Goal: Transaction & Acquisition: Purchase product/service

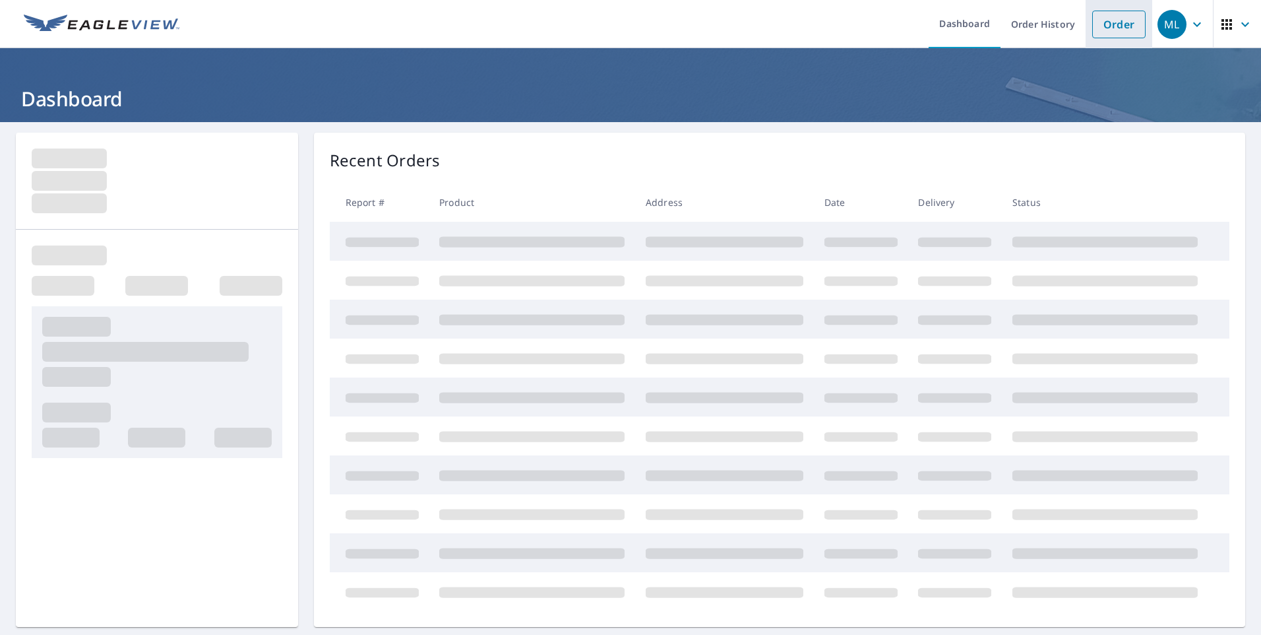
click at [1110, 28] on link "Order" at bounding box center [1118, 25] width 53 height 28
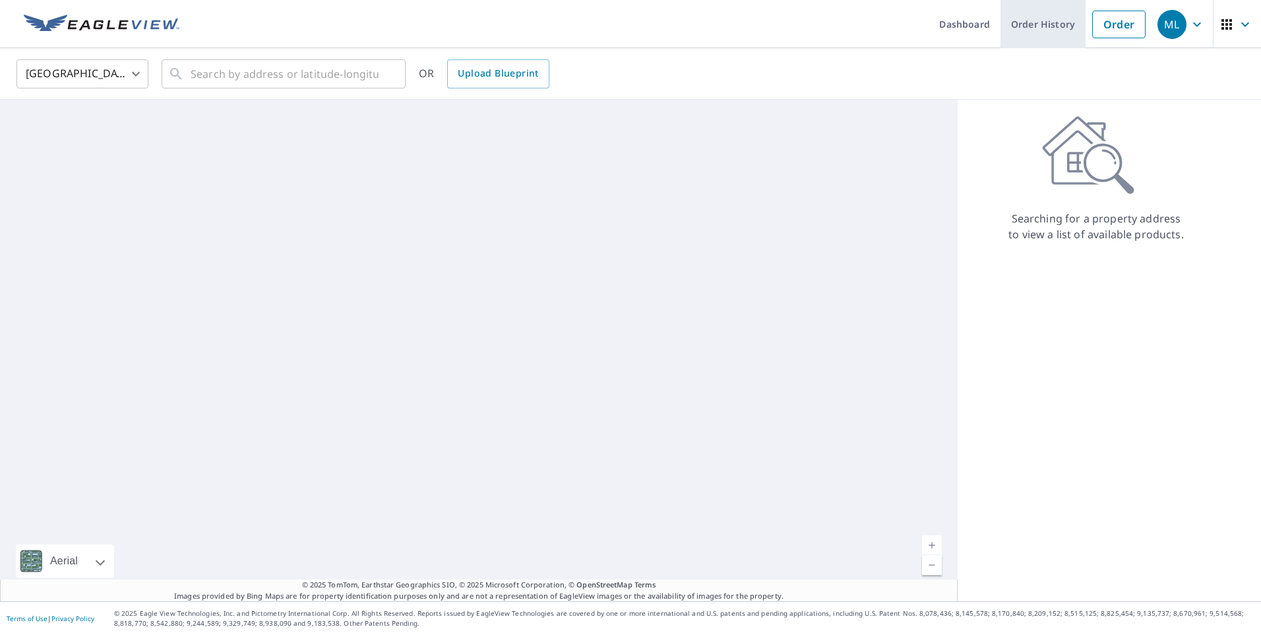
click at [1047, 20] on link "Order History" at bounding box center [1043, 24] width 85 height 48
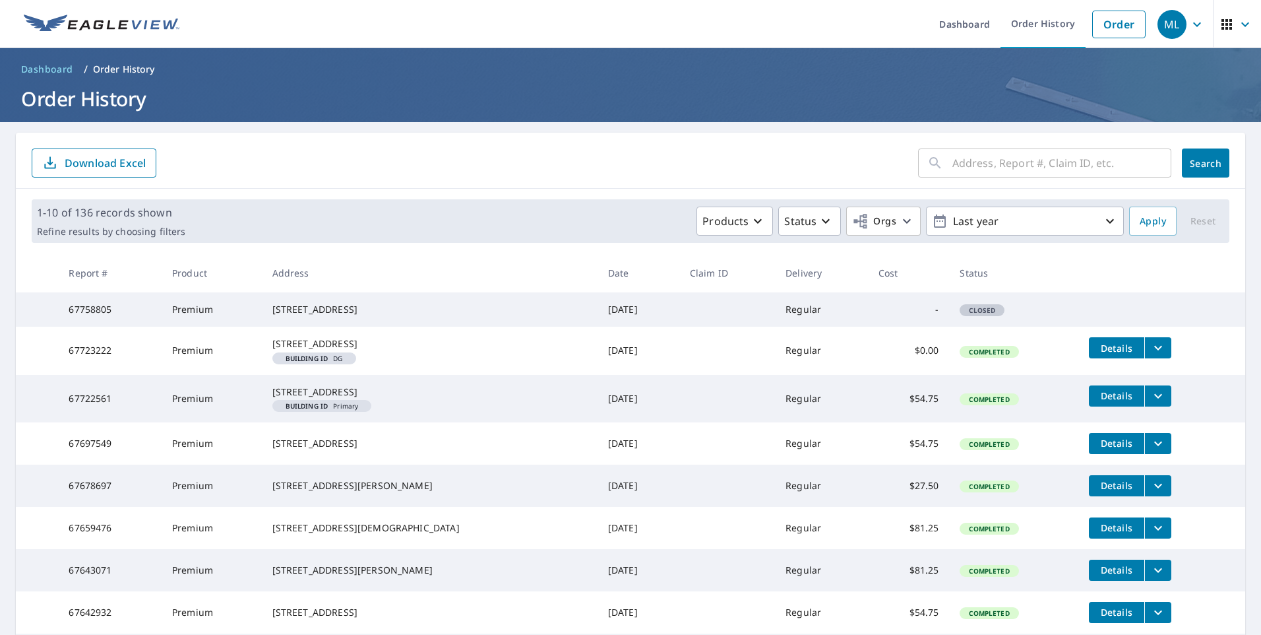
click at [1036, 162] on input "text" at bounding box center [1062, 162] width 219 height 37
type input "165"
click button "Search" at bounding box center [1205, 162] width 47 height 29
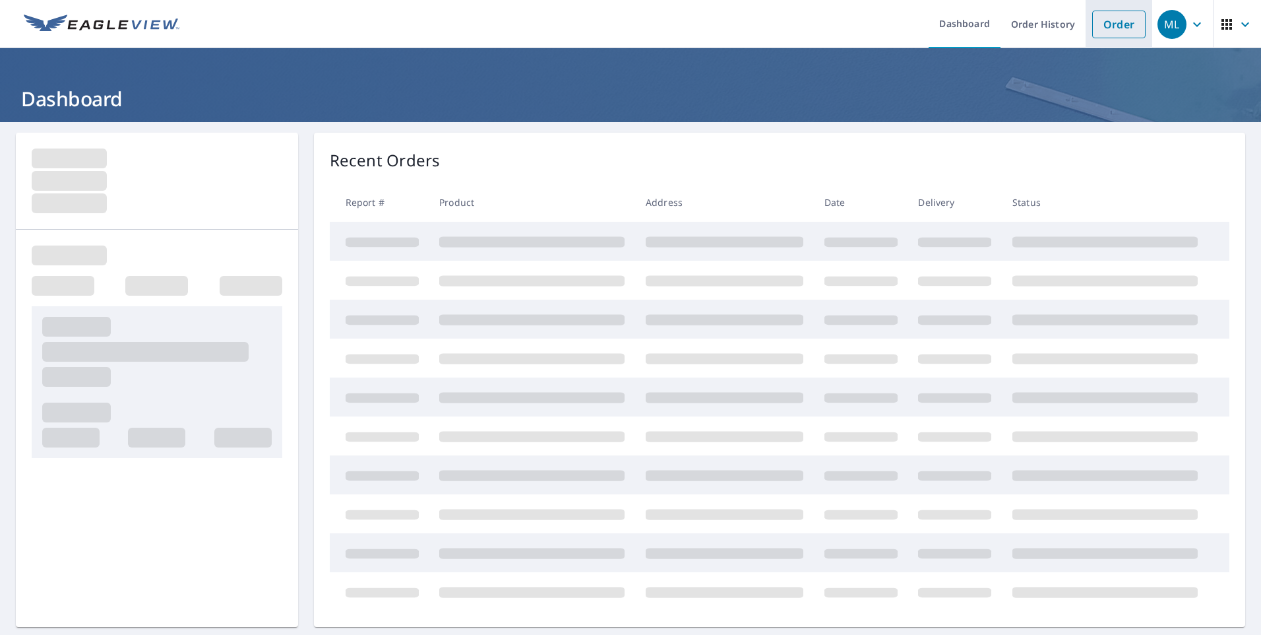
click at [1112, 28] on link "Order" at bounding box center [1118, 25] width 53 height 28
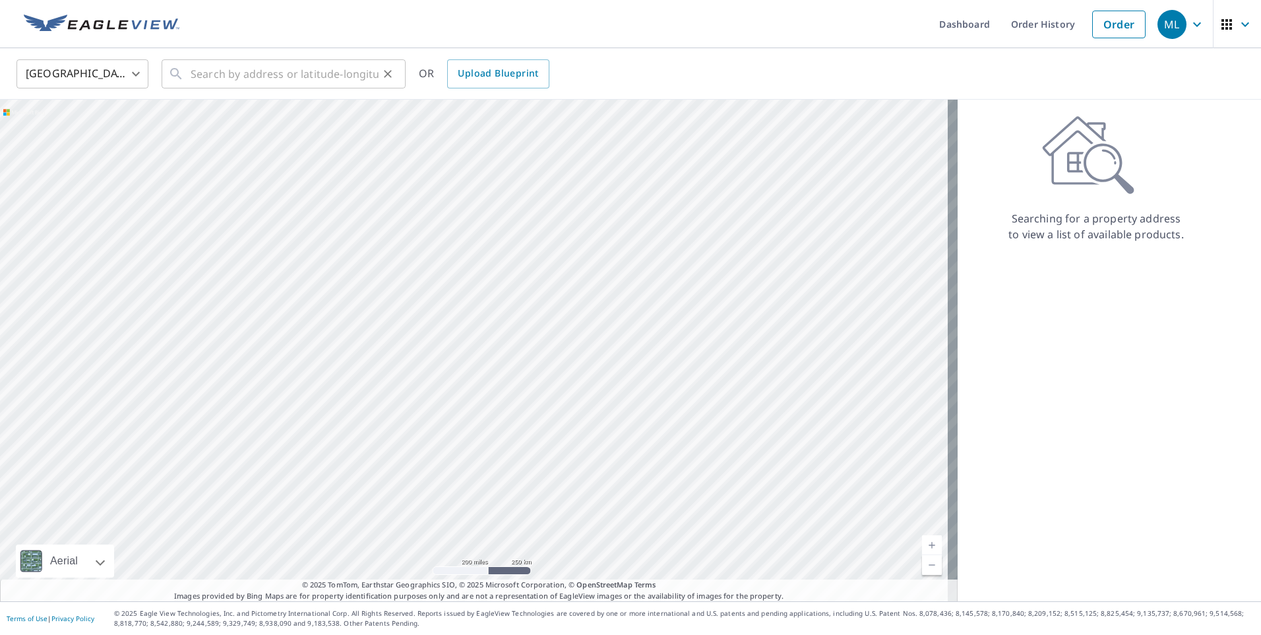
drag, startPoint x: 169, startPoint y: 75, endPoint x: 187, endPoint y: 73, distance: 18.6
click at [172, 75] on icon at bounding box center [176, 74] width 16 height 16
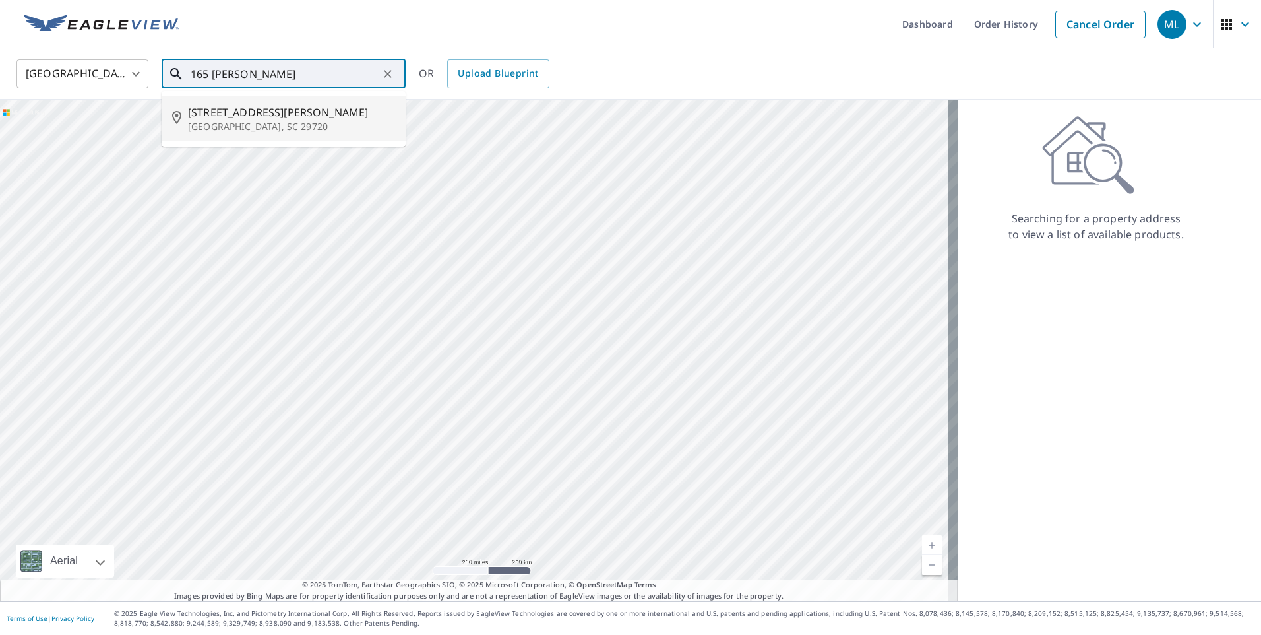
click at [241, 104] on span "[STREET_ADDRESS][PERSON_NAME]" at bounding box center [291, 112] width 207 height 16
type input "[STREET_ADDRESS][PERSON_NAME][PERSON_NAME]"
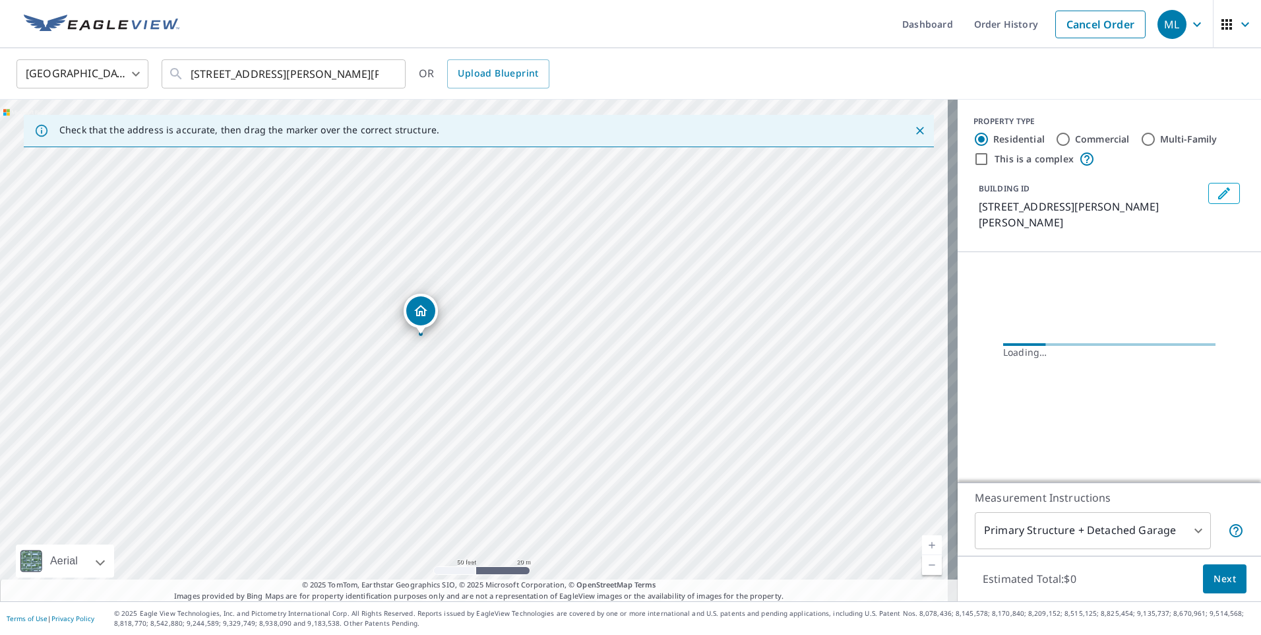
drag, startPoint x: 444, startPoint y: 333, endPoint x: 516, endPoint y: 377, distance: 84.6
click at [516, 377] on div "[STREET_ADDRESS][PERSON_NAME][PERSON_NAME]" at bounding box center [479, 350] width 958 height 501
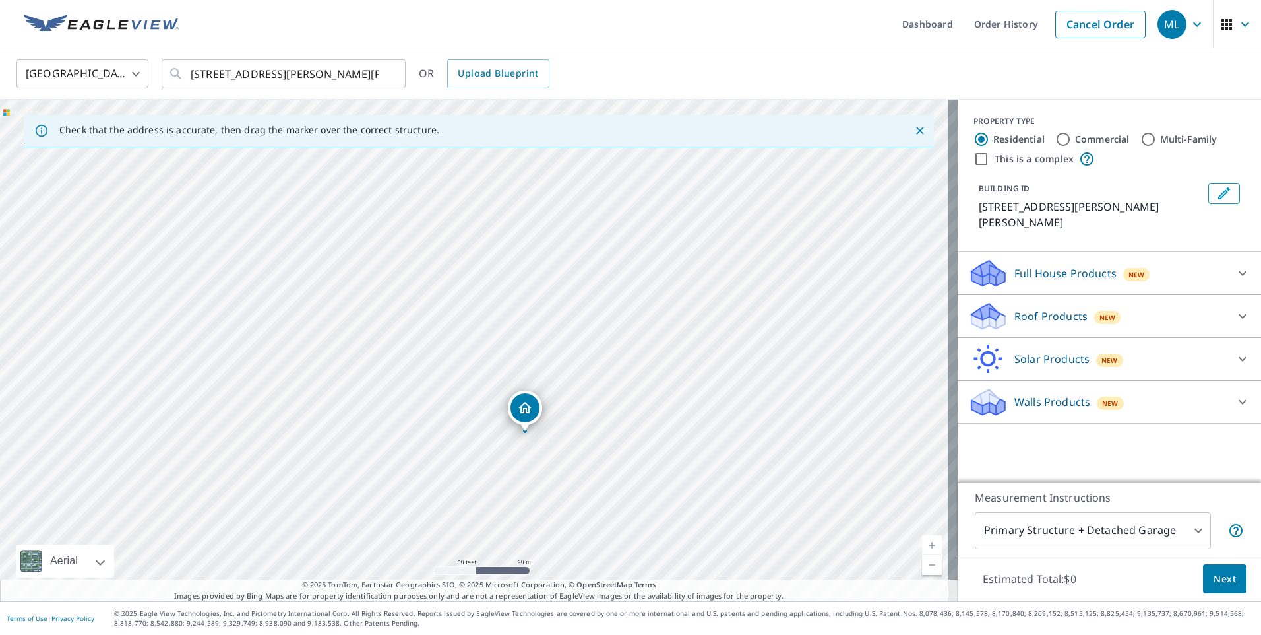
click at [438, 270] on div "[STREET_ADDRESS][PERSON_NAME][PERSON_NAME]" at bounding box center [479, 350] width 958 height 501
drag, startPoint x: 474, startPoint y: 332, endPoint x: 398, endPoint y: 191, distance: 159.9
click at [1055, 134] on input "Commercial" at bounding box center [1063, 139] width 16 height 16
radio input "true"
type input "4"
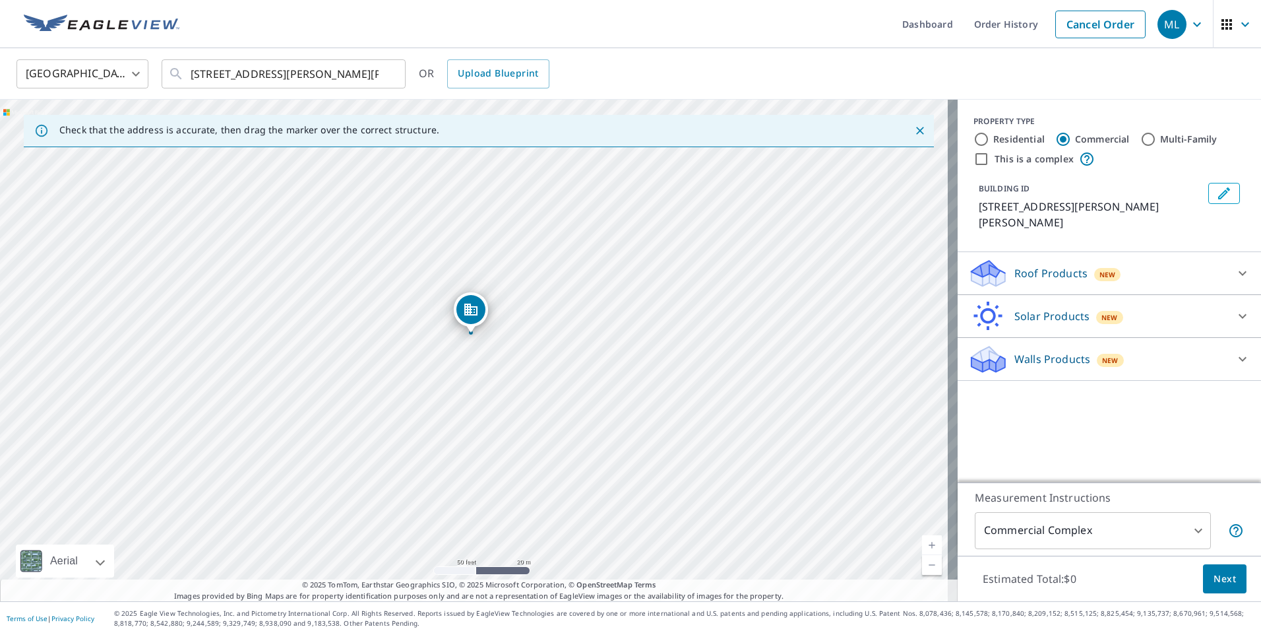
drag, startPoint x: 639, startPoint y: 367, endPoint x: 635, endPoint y: 352, distance: 16.2
click at [635, 352] on div "[STREET_ADDRESS][PERSON_NAME][PERSON_NAME]" at bounding box center [479, 350] width 958 height 501
click at [1043, 265] on p "Roof Products" at bounding box center [1051, 273] width 73 height 16
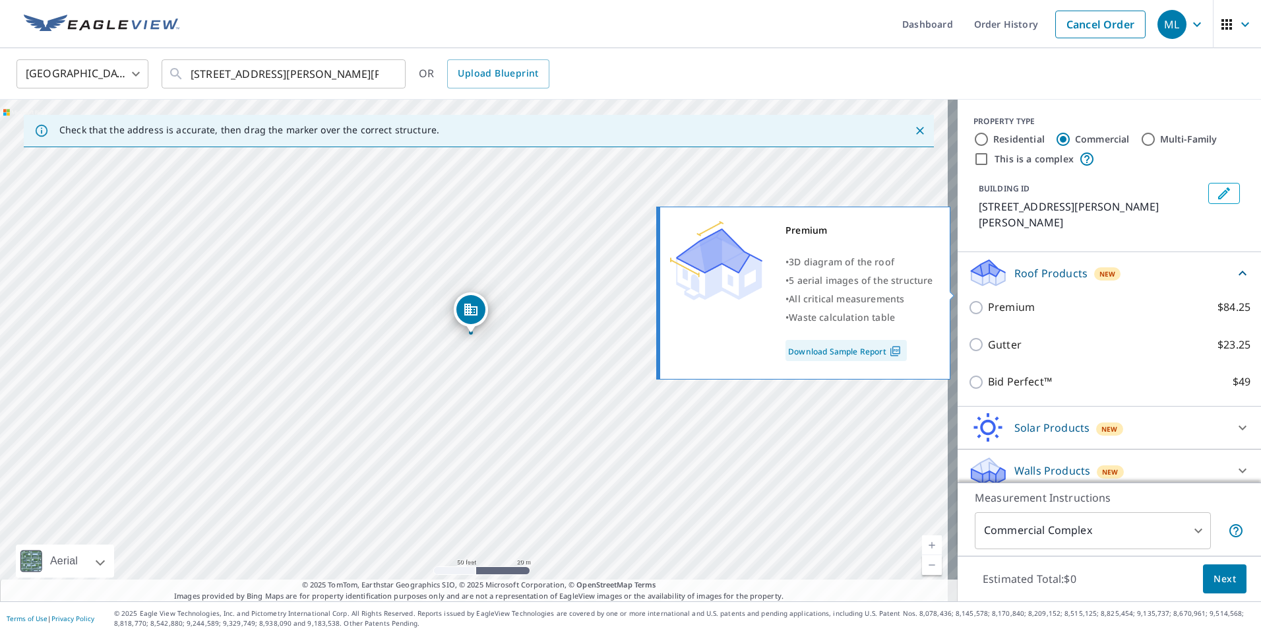
click at [1020, 299] on p "Premium" at bounding box center [1011, 307] width 47 height 16
click at [988, 299] on input "Premium $84.25" at bounding box center [978, 307] width 20 height 16
checkbox input "true"
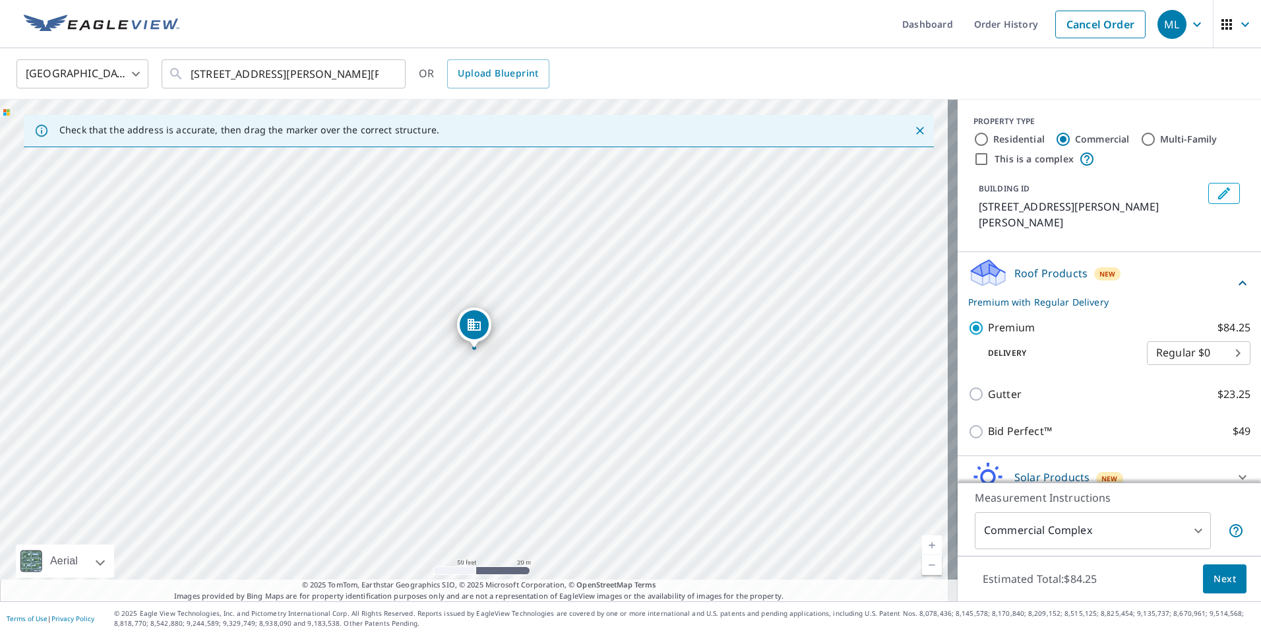
click at [1220, 573] on span "Next" at bounding box center [1225, 579] width 22 height 16
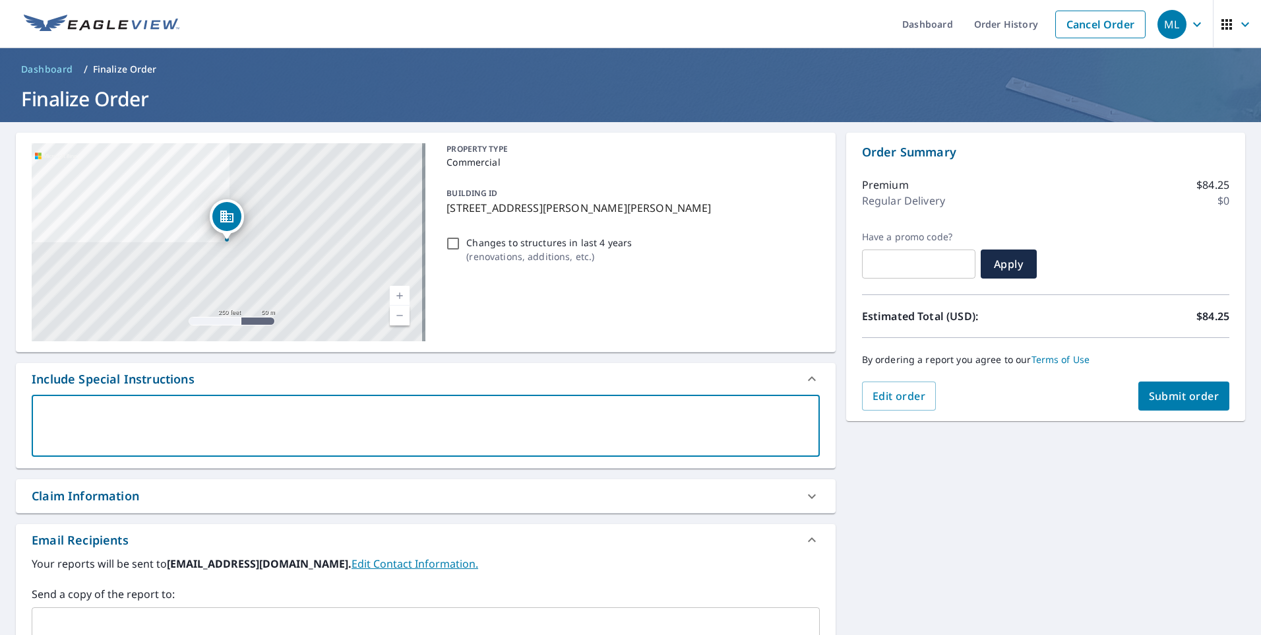
click at [121, 425] on textarea at bounding box center [426, 426] width 770 height 38
type textarea "m"
type textarea "x"
type textarea "me"
type textarea "x"
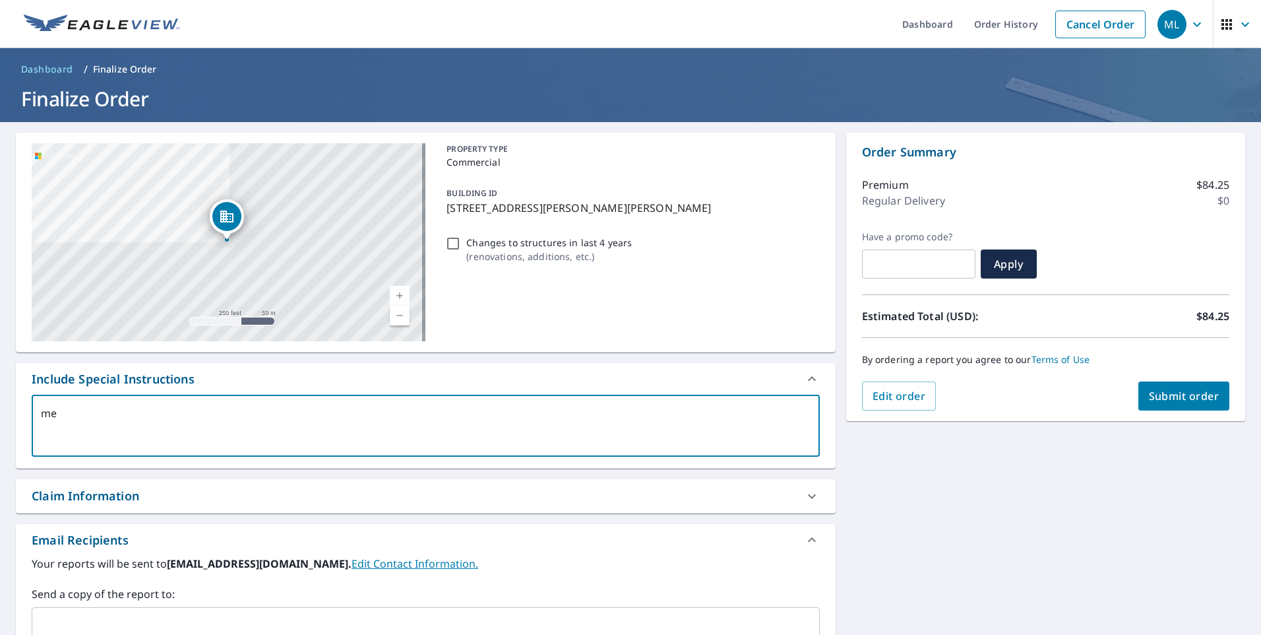
type textarea "mea"
type textarea "x"
type textarea "meac"
type textarea "x"
type textarea "meacu"
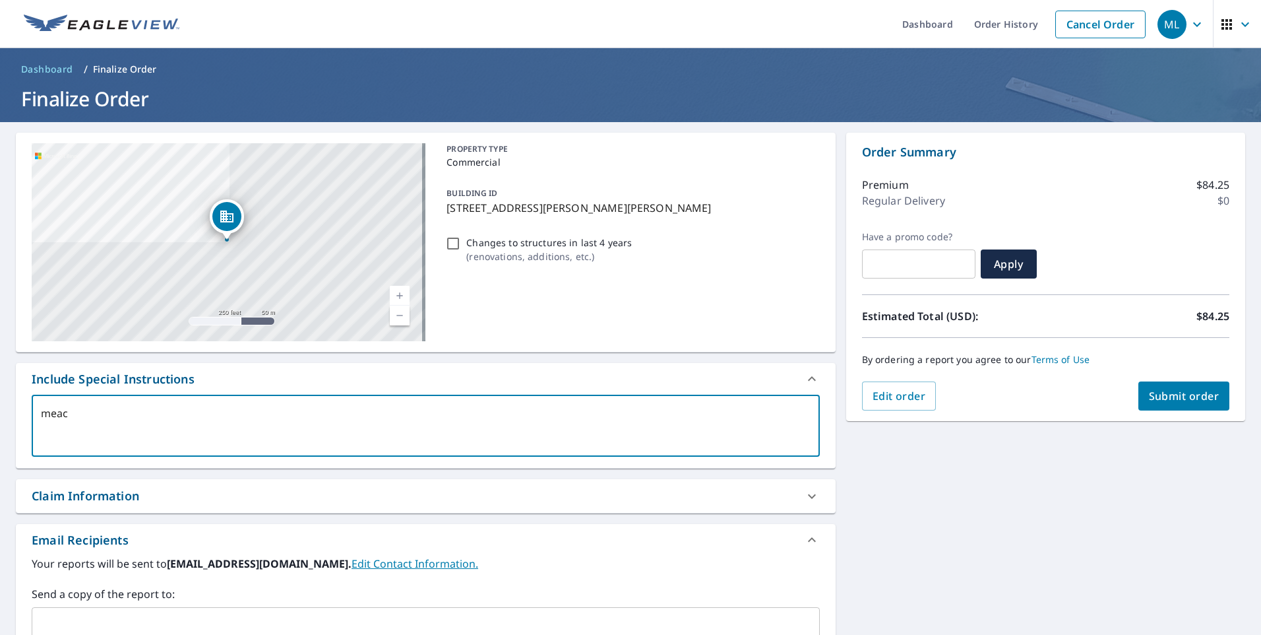
type textarea "x"
type textarea "meacus"
type textarea "x"
type textarea "meacusr"
type textarea "x"
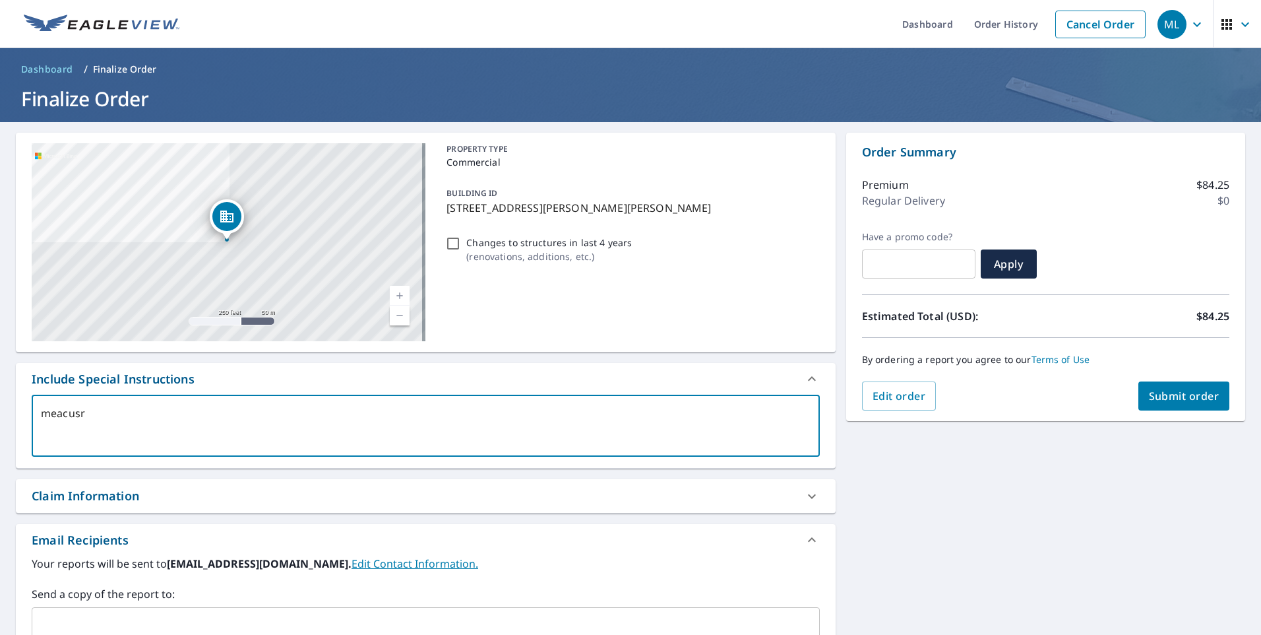
type textarea "meacusre"
type textarea "x"
type textarea "meacusre"
type textarea "x"
type textarea "meacusre"
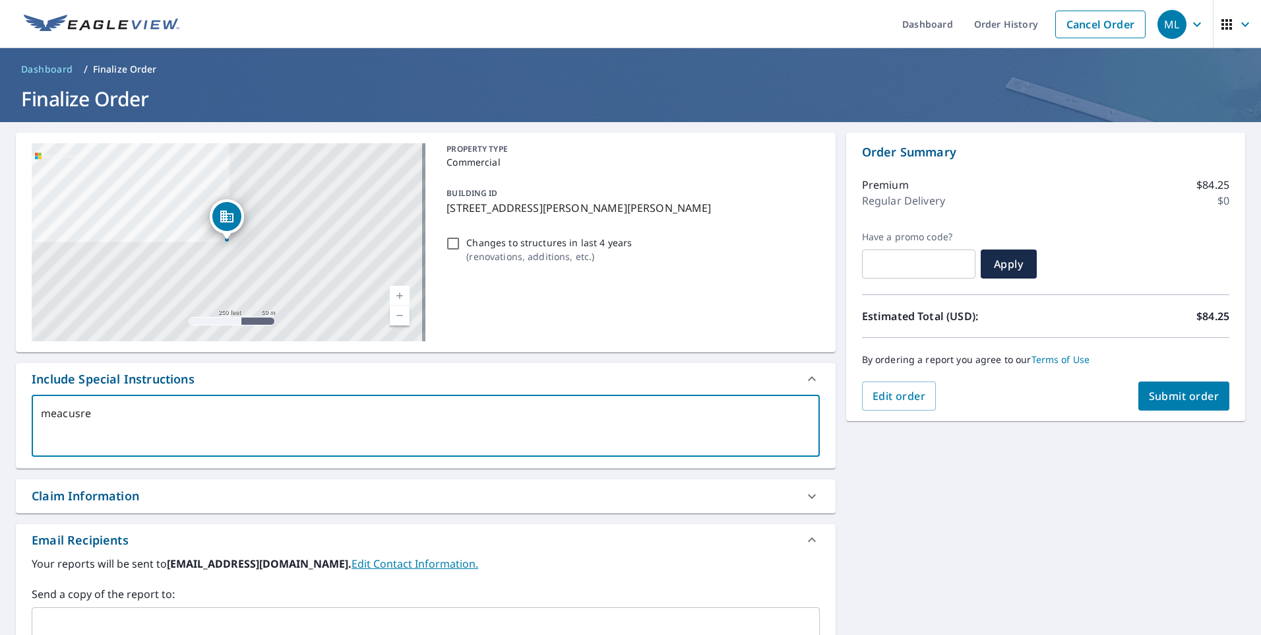
type textarea "x"
type textarea "meacusr"
type textarea "x"
type textarea "meacus"
type textarea "x"
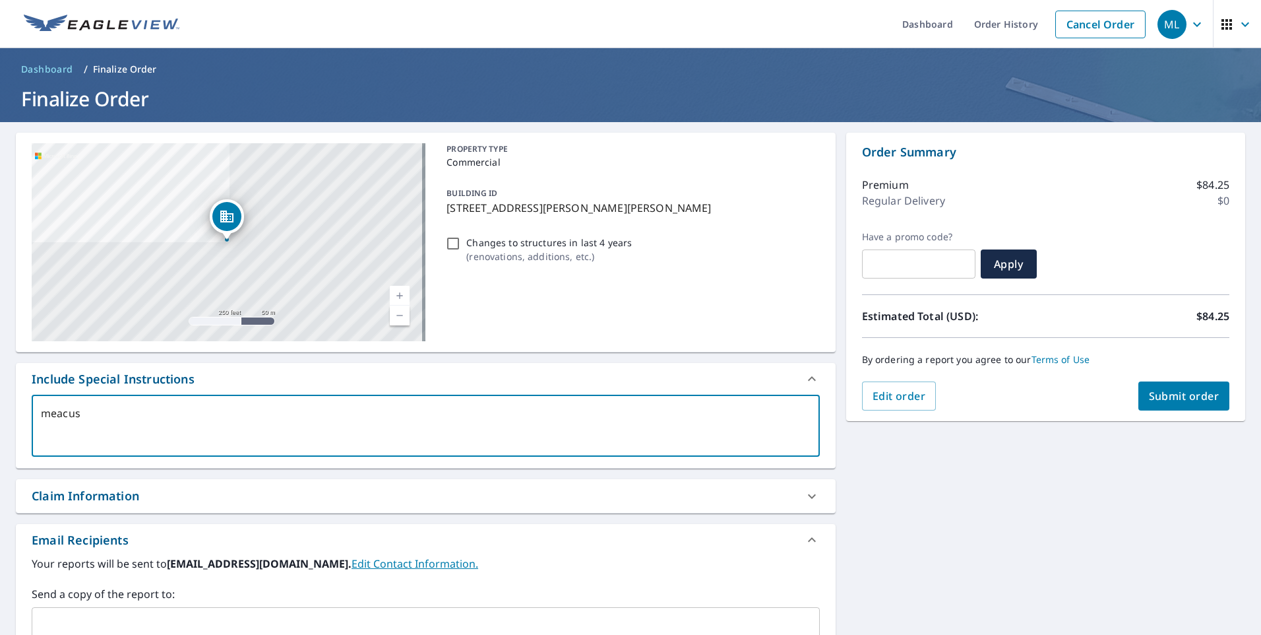
type textarea "meacu"
type textarea "x"
type textarea "meac"
type textarea "x"
type textarea "mea"
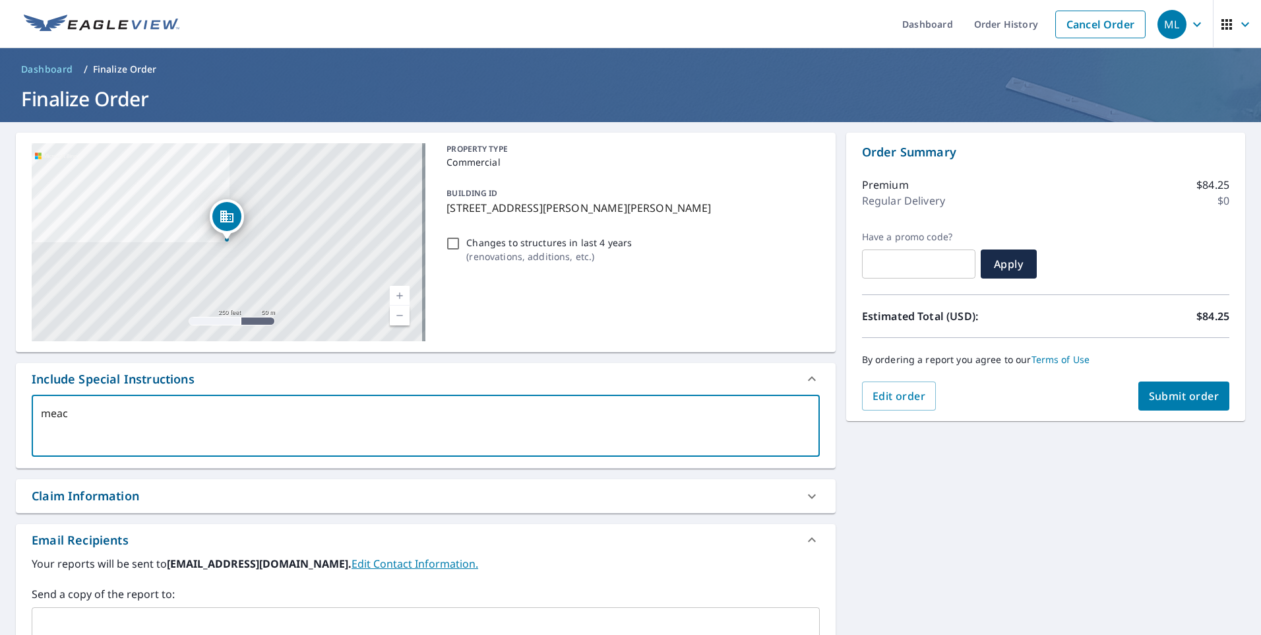
type textarea "x"
type textarea "meas"
type textarea "x"
type textarea "measu"
type textarea "x"
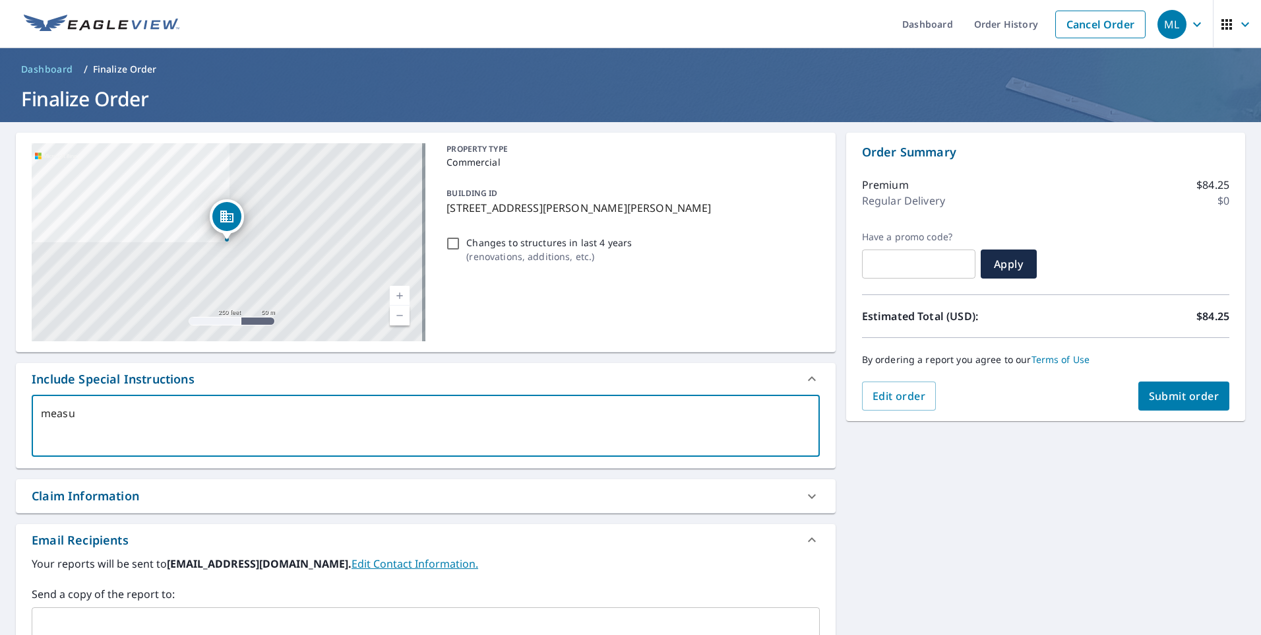
type textarea "measur"
type textarea "x"
type textarea "measure"
type textarea "x"
type textarea "measure"
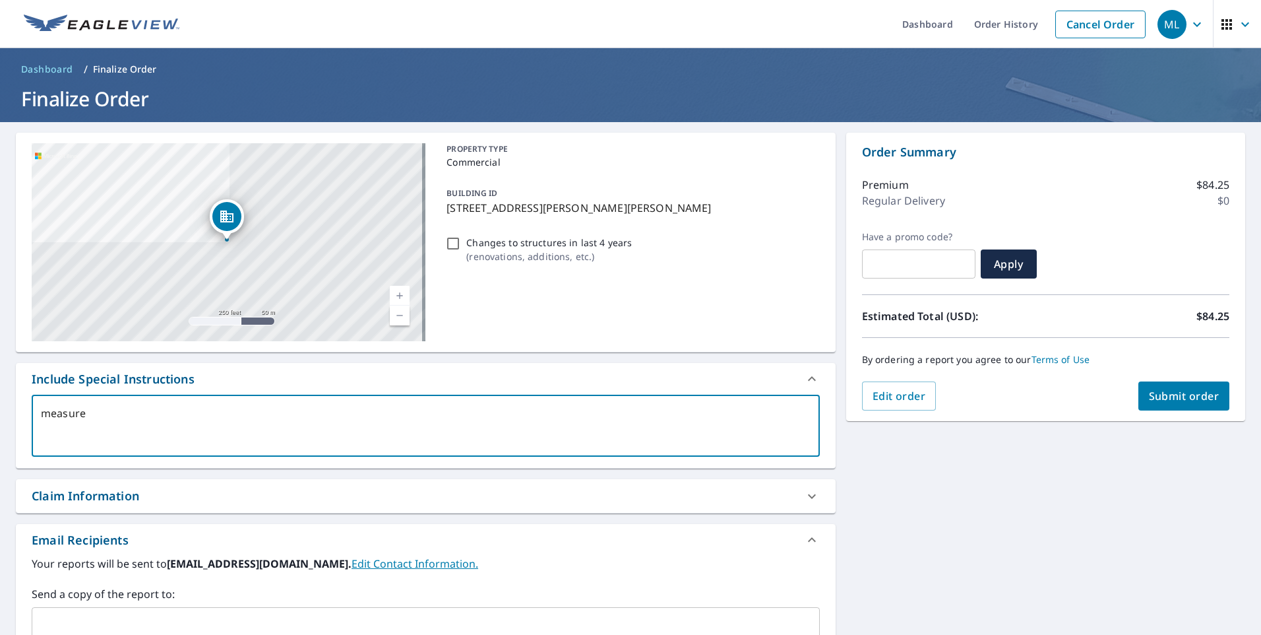
type textarea "x"
type textarea "measure s"
type textarea "x"
type textarea "measure sh"
type textarea "x"
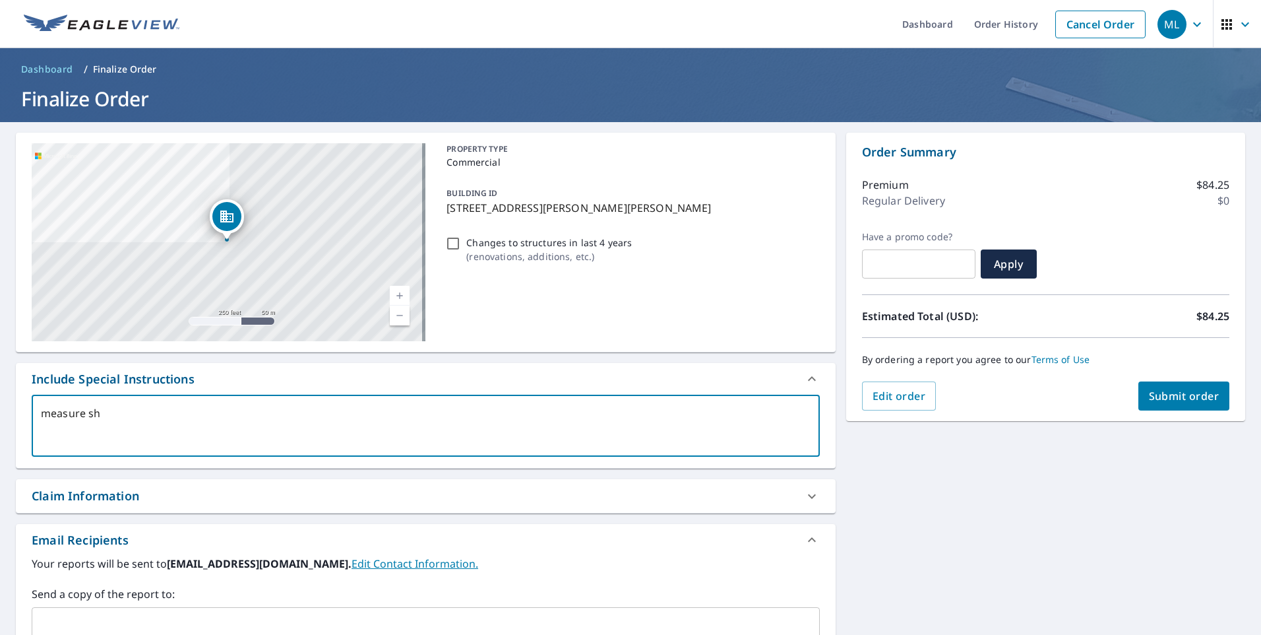
type textarea "measure shi"
type textarea "x"
type textarea "measure shin"
type textarea "x"
type textarea "measure shing"
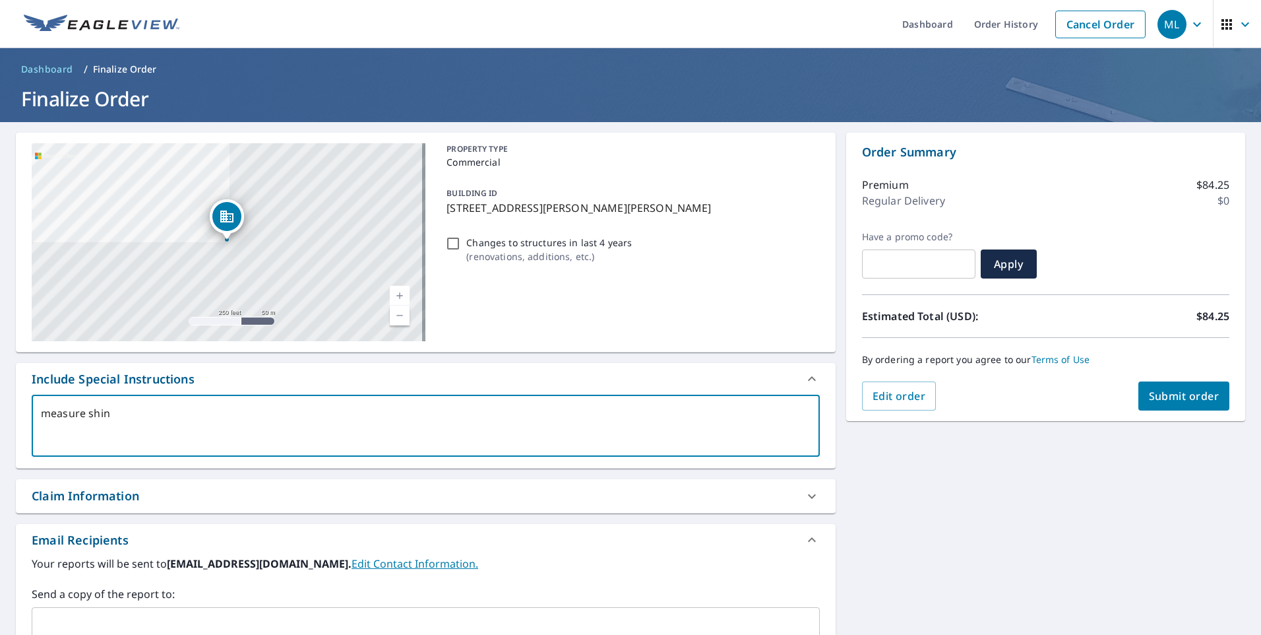
type textarea "x"
type textarea "measure shingl"
type textarea "x"
type textarea "measure shingle"
type textarea "x"
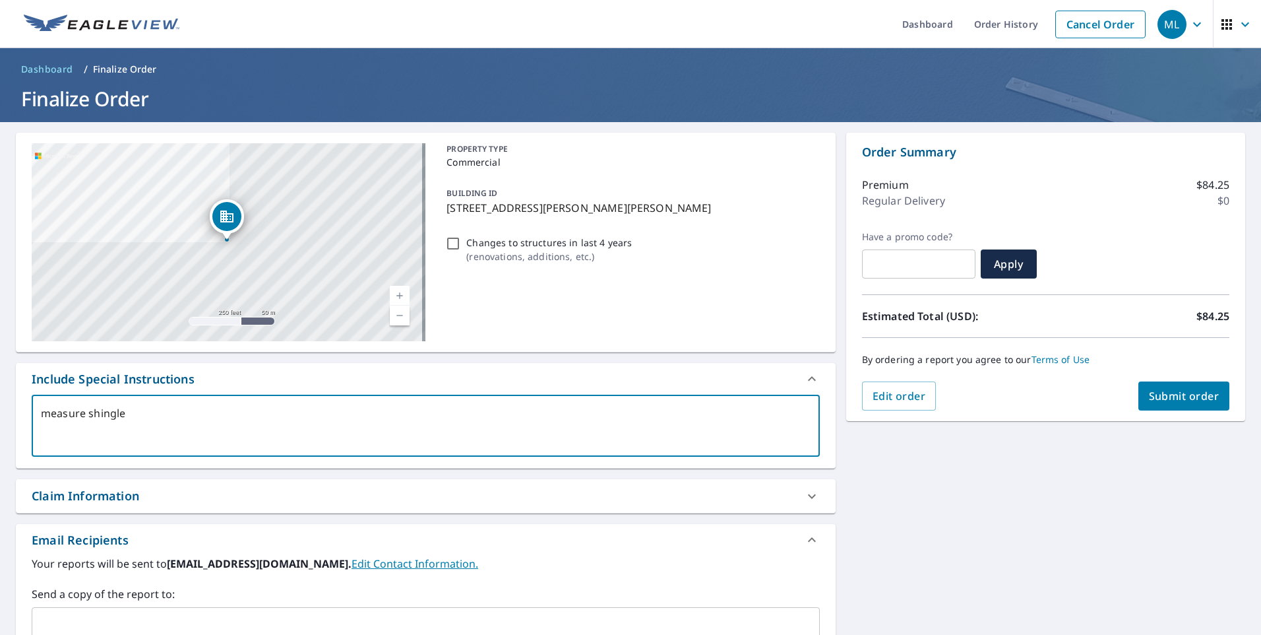
type textarea "measure shingle"
type textarea "x"
type textarea "measure shingle r"
type textarea "x"
type textarea "measure shingle ro"
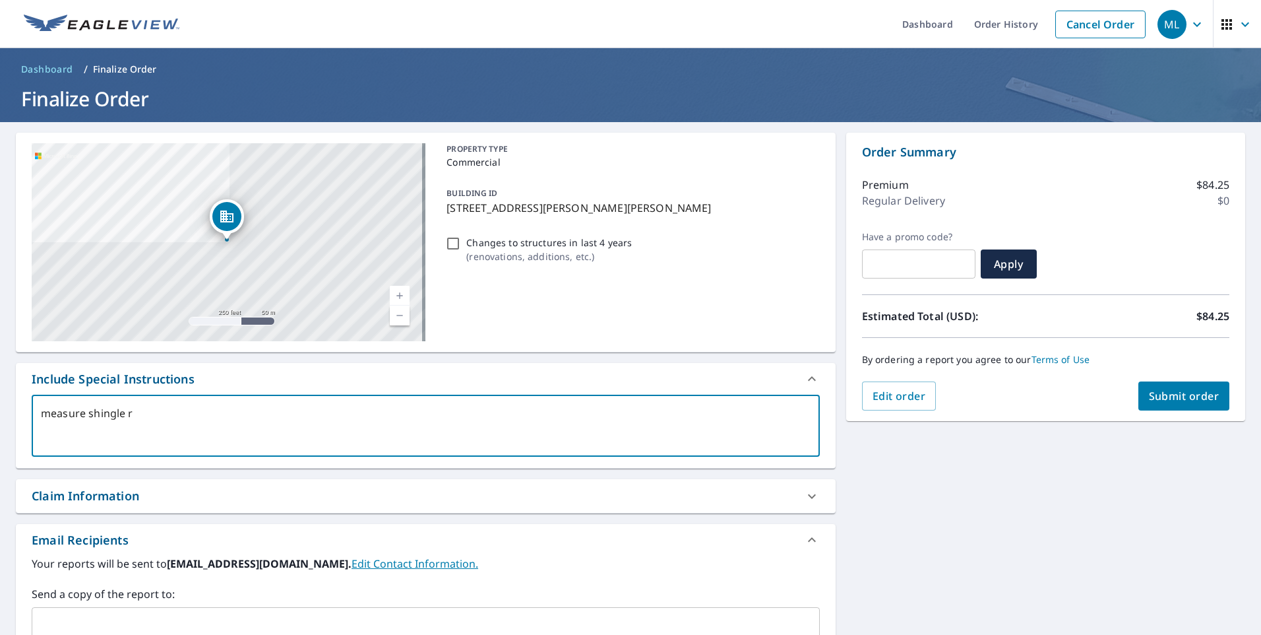
type textarea "x"
type textarea "measure shingle roo"
type textarea "x"
type textarea "measure shingle roodf"
type textarea "x"
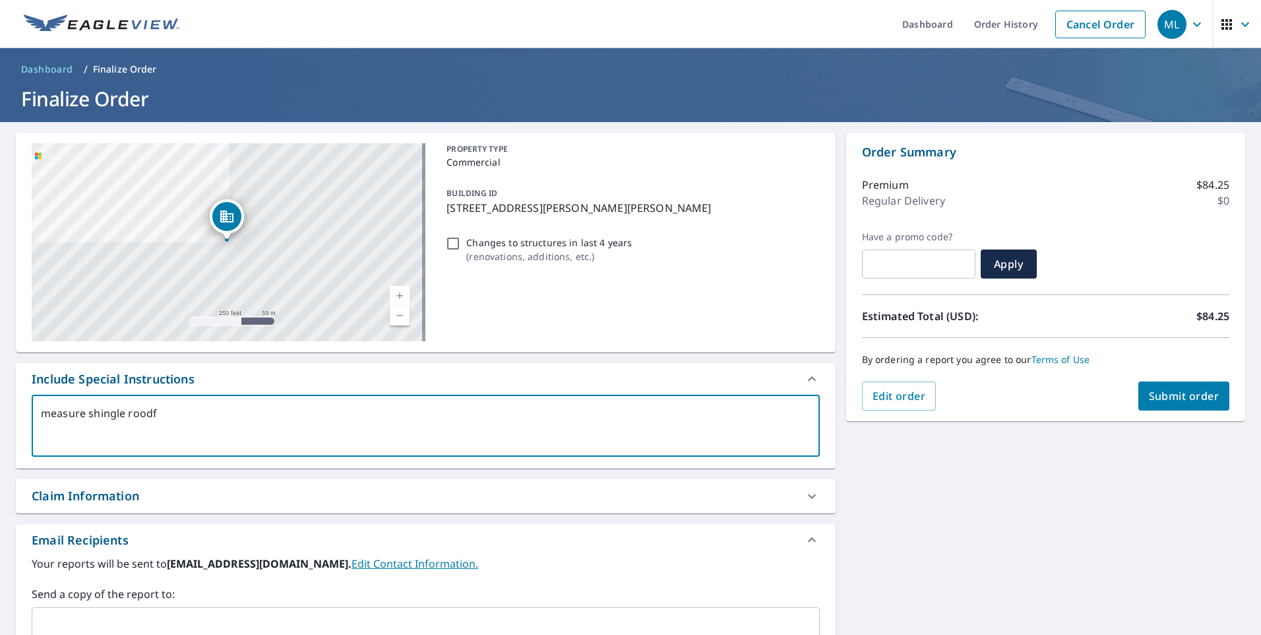
type textarea "measure shingle [PERSON_NAME]"
type textarea "x"
type textarea "measure shingle roo"
type textarea "x"
type textarea "measure shingle roof"
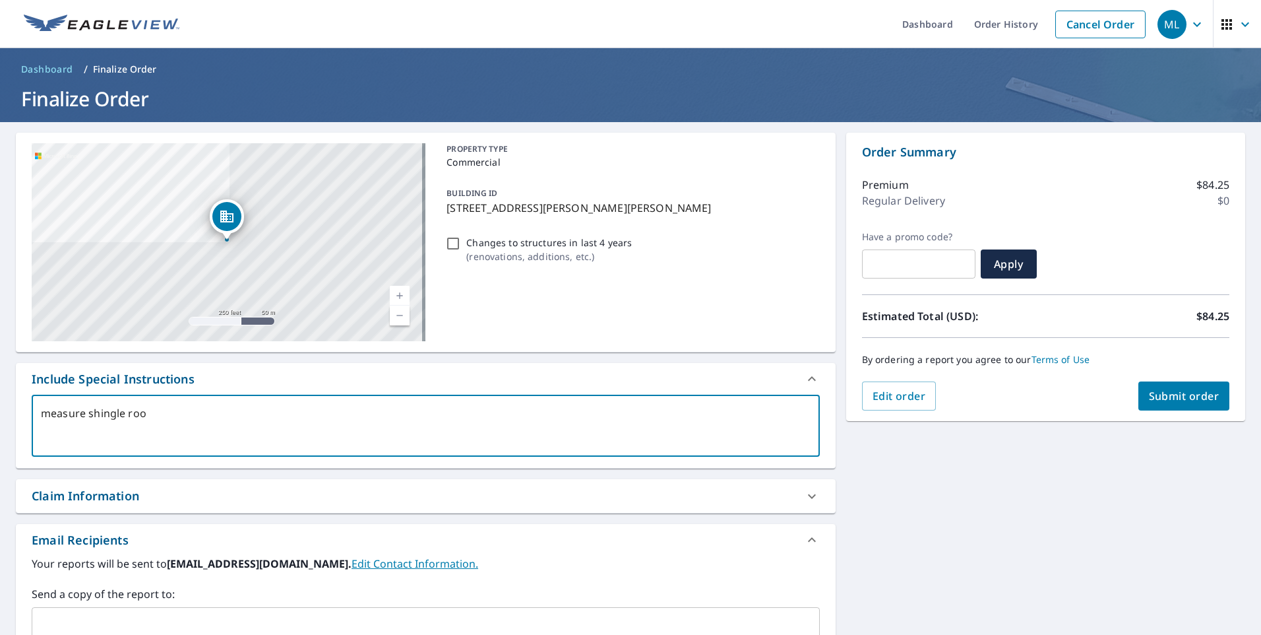
type textarea "x"
type textarea "measure shingle roof"
type textarea "x"
type textarea "measure shingle roof a"
type textarea "x"
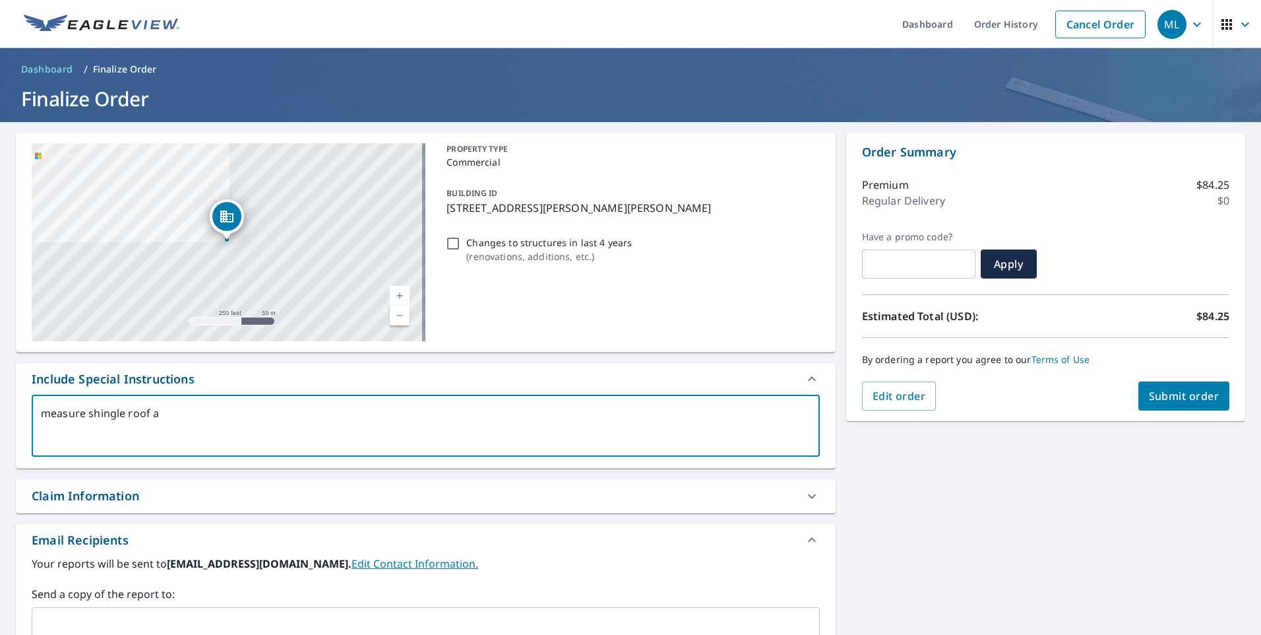
type textarea "measure shingle roof an"
type textarea "x"
type textarea "measure shingle roof and"
type textarea "x"
type textarea "measure shingle roof and"
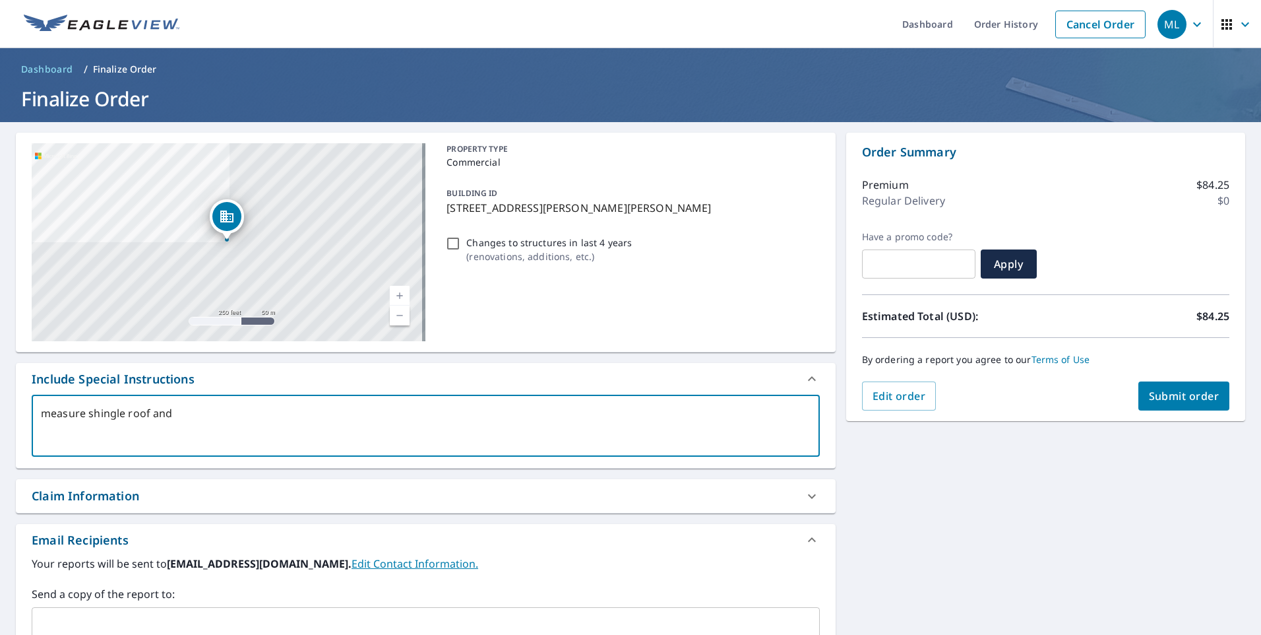
type textarea "x"
type textarea "measure shingle roof and f"
type textarea "x"
type textarea "measure shingle roof and fl"
type textarea "x"
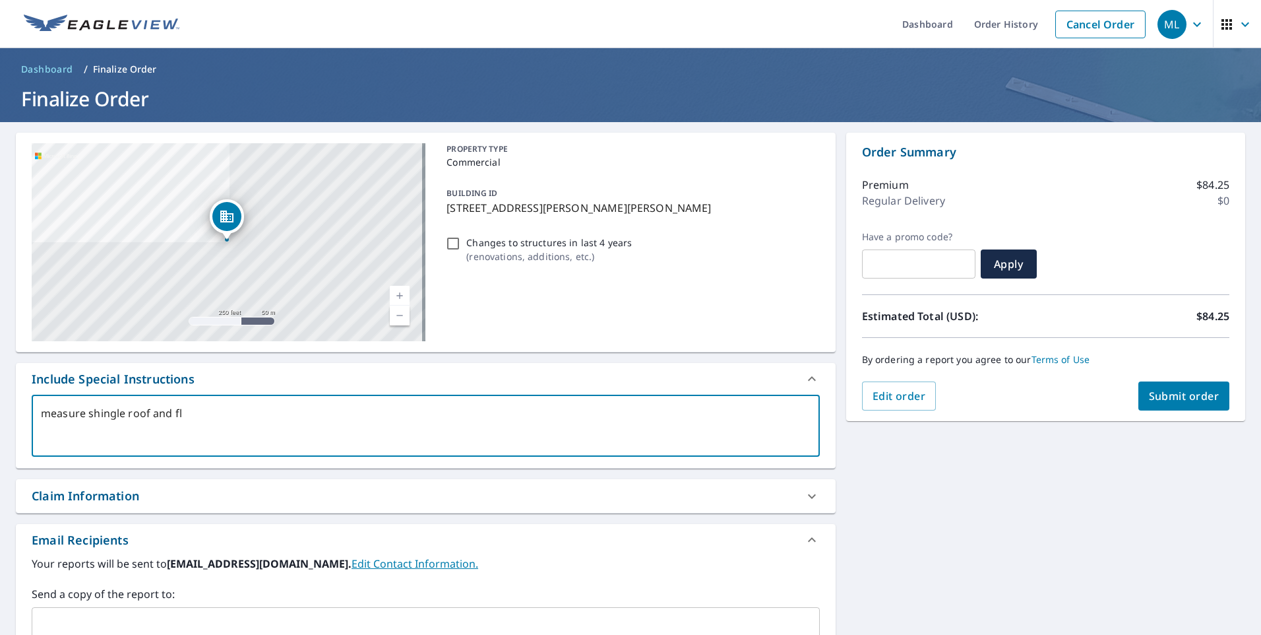
type textarea "measure shingle roof and fla"
type textarea "x"
type textarea "measure shingle roof and flat"
type textarea "x"
type textarea "measure shingle roof and flat"
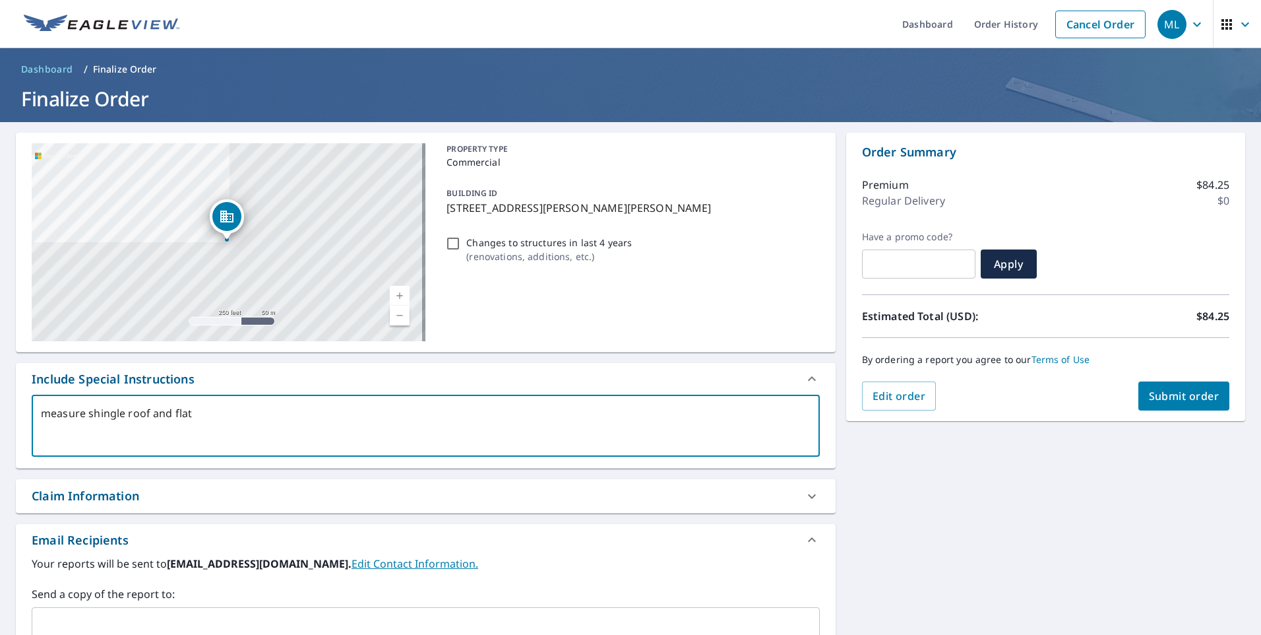
type textarea "x"
type textarea "measure shingle roof and flat r"
type textarea "x"
type textarea "measure shingle roof and flat ro"
type textarea "x"
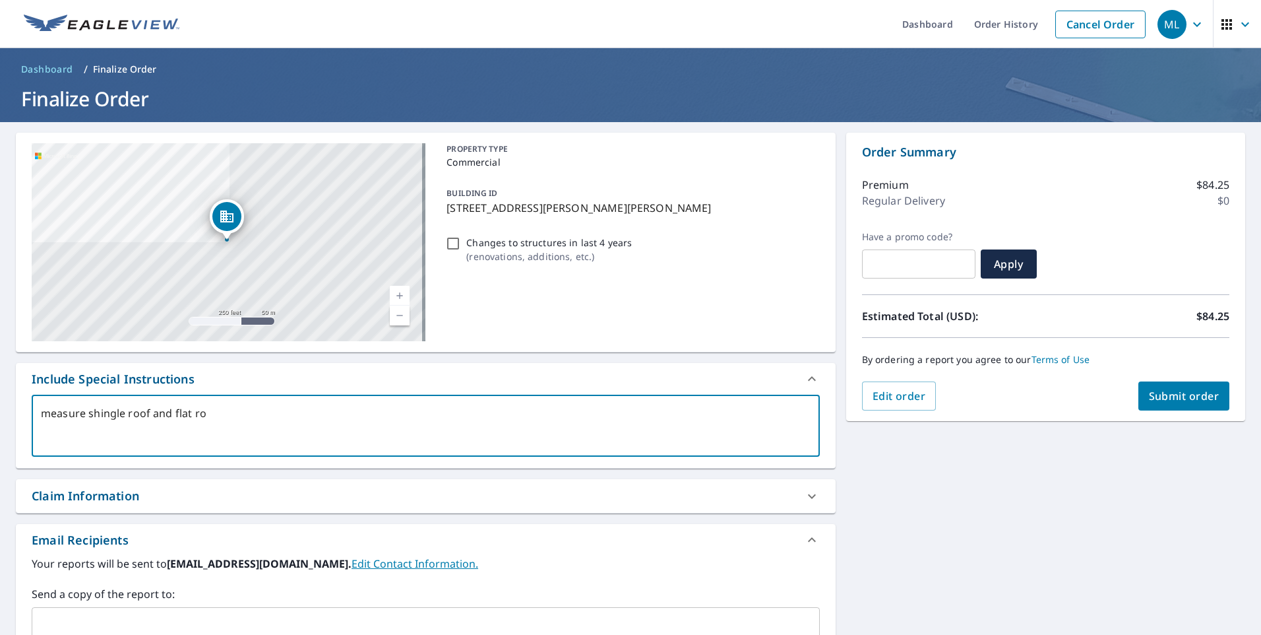
type textarea "measure shingle roof and flat roo"
type textarea "x"
type textarea "measure shingle roof and flat roof"
type textarea "x"
type textarea "measure shingle roof and flat roof."
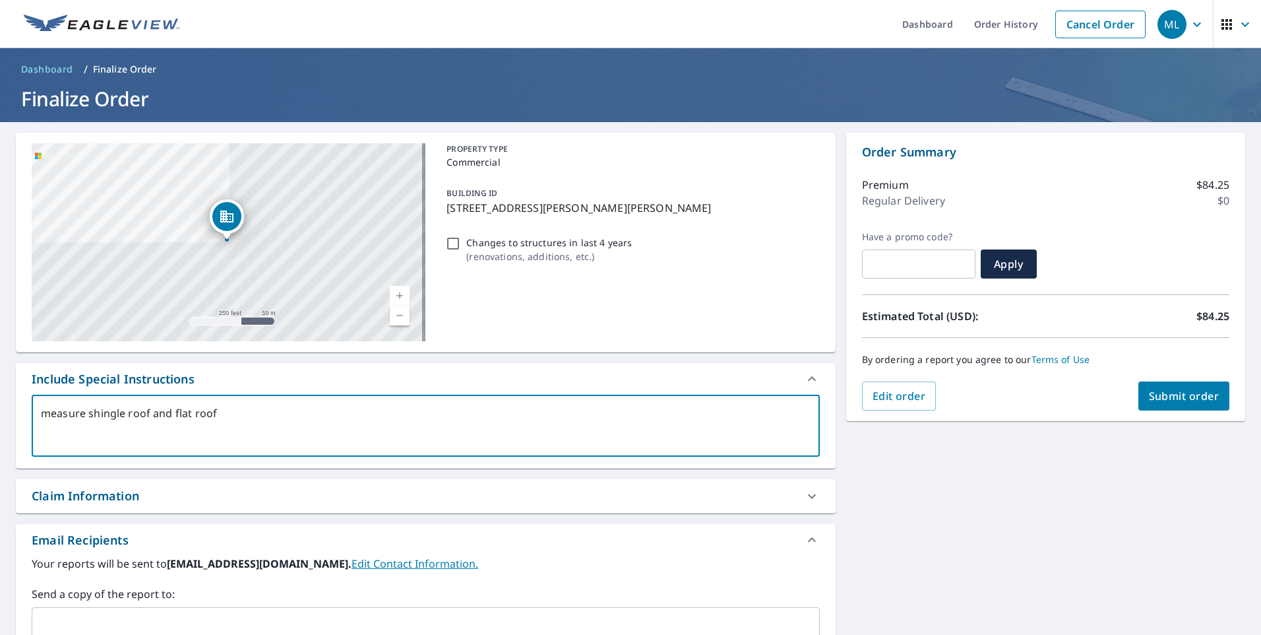
type textarea "x"
type textarea "measure shingle roof and flat roof."
type textarea "x"
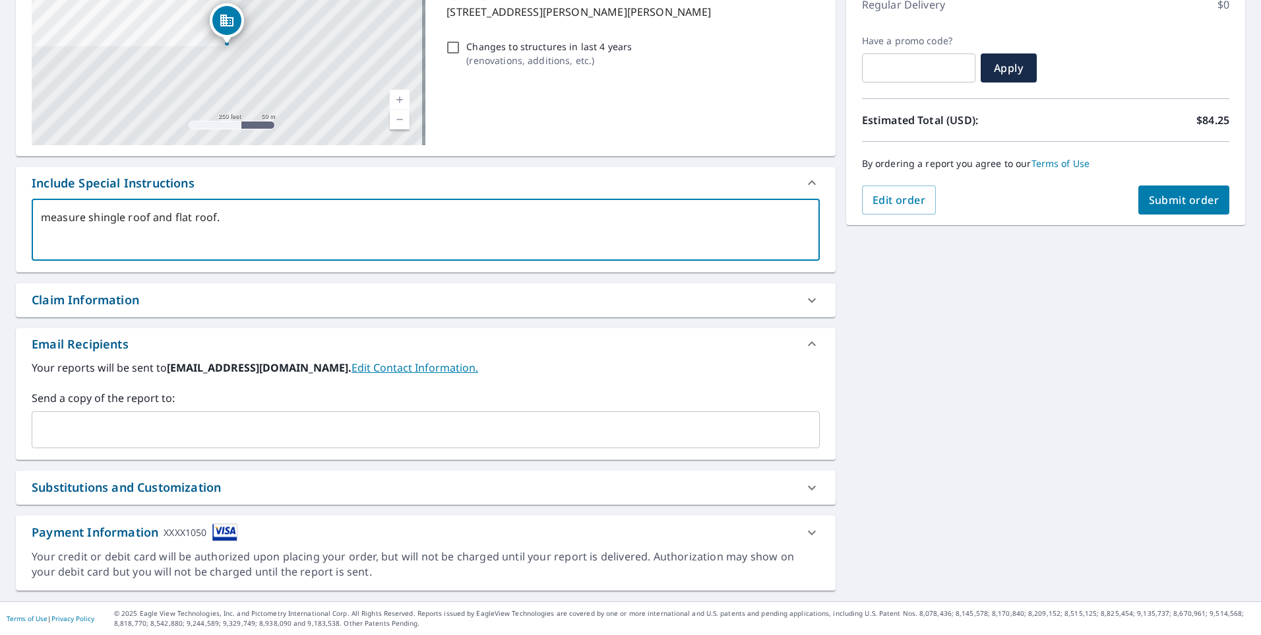
type textarea "measure shingle roof and flat roof."
type textarea "x"
click at [301, 418] on input "text" at bounding box center [416, 429] width 757 height 25
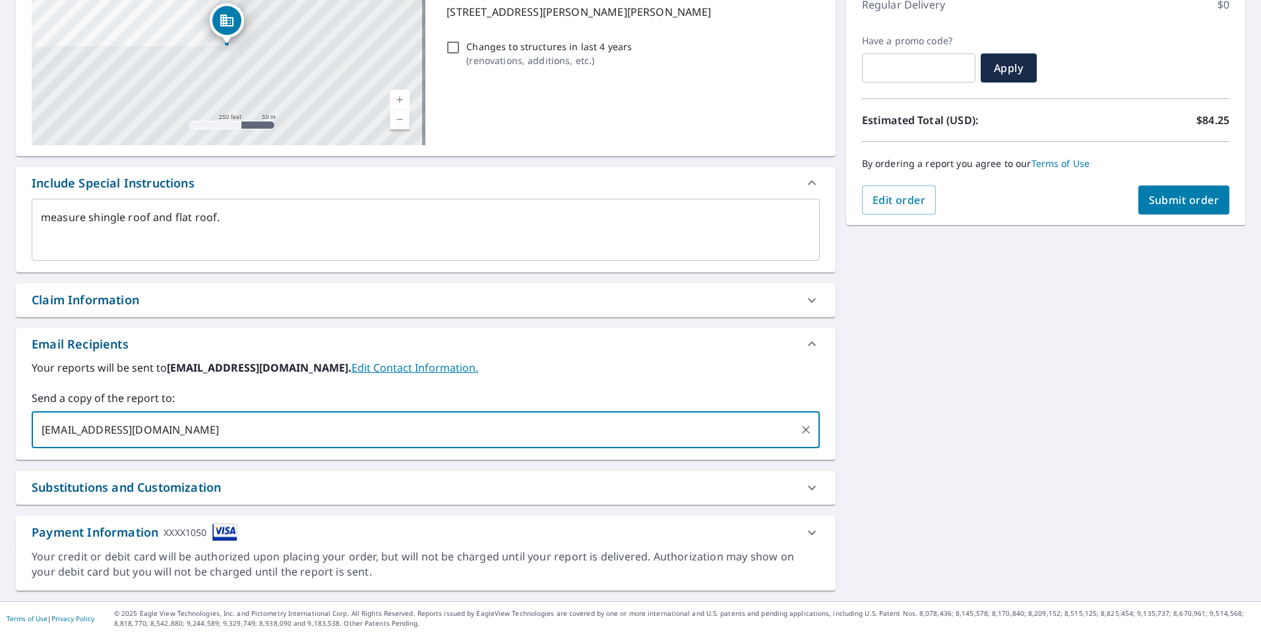
type input "[EMAIL_ADDRESS][DOMAIN_NAME]"
type textarea "x"
click at [304, 456] on div "Your reports will be sent to [EMAIL_ADDRESS][DOMAIN_NAME]. Edit Contact Informa…" at bounding box center [426, 409] width 820 height 100
click at [283, 433] on input "text" at bounding box center [501, 429] width 584 height 25
type input "[EMAIL_ADDRESS][DOMAIN_NAME]"
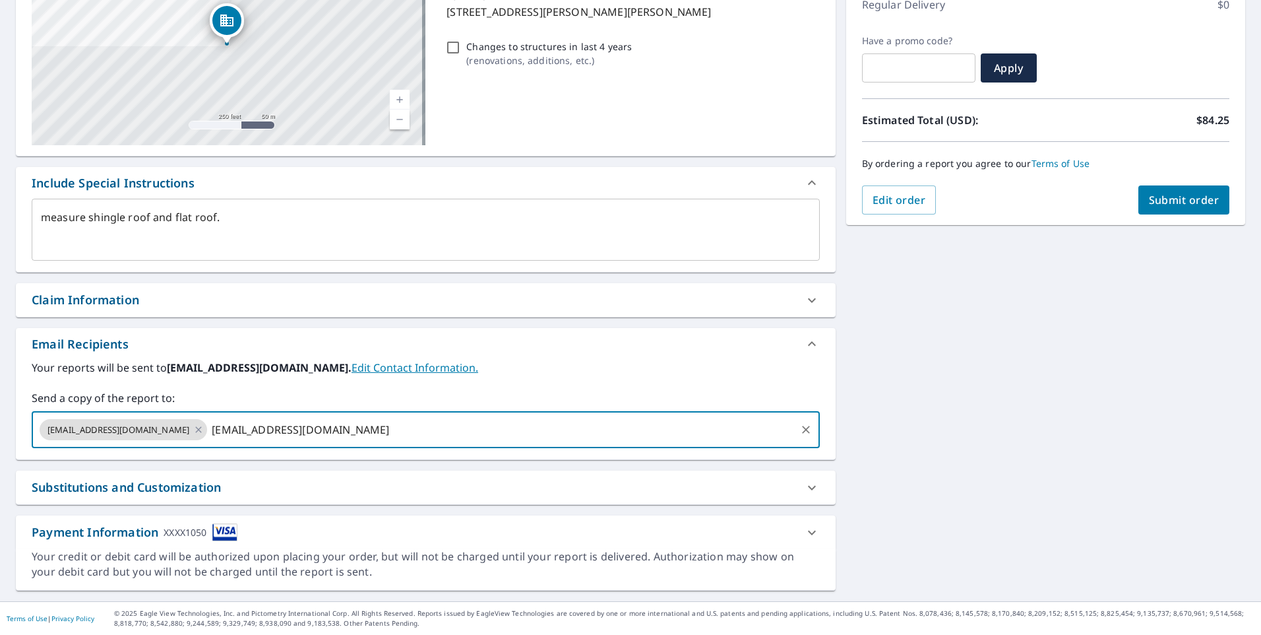
type textarea "x"
click at [447, 456] on div "Your reports will be sent to [EMAIL_ADDRESS][DOMAIN_NAME]. Edit Contact Informa…" at bounding box center [426, 409] width 820 height 100
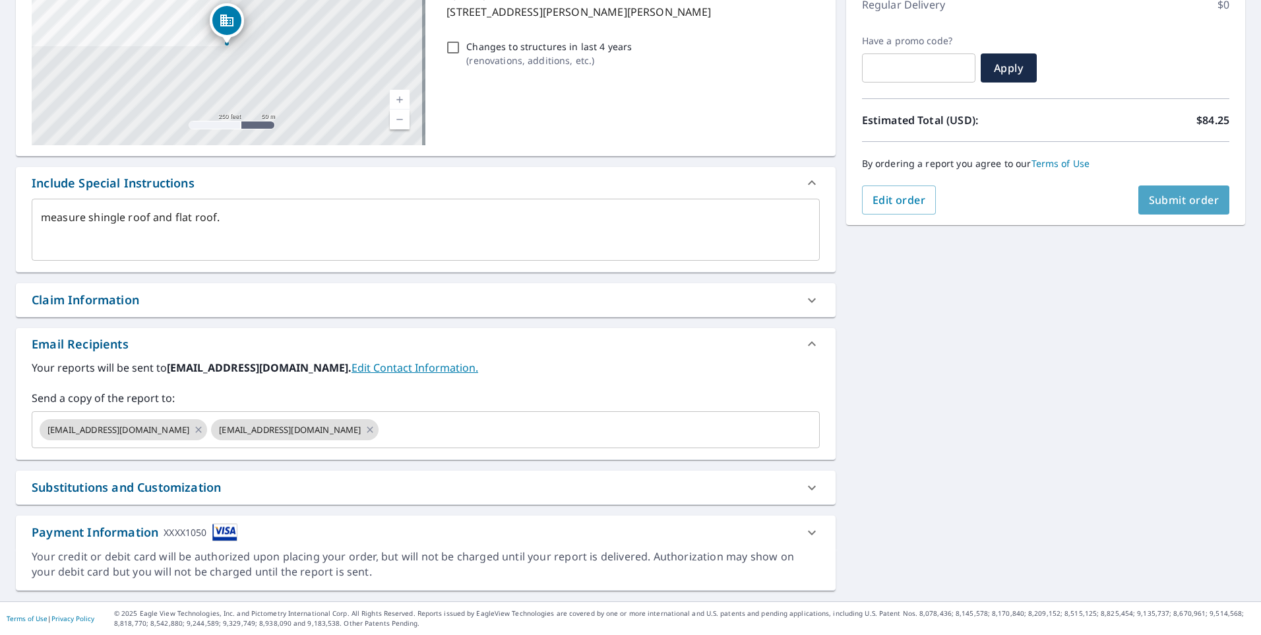
click at [1204, 203] on span "Submit order" at bounding box center [1184, 200] width 71 height 15
type textarea "x"
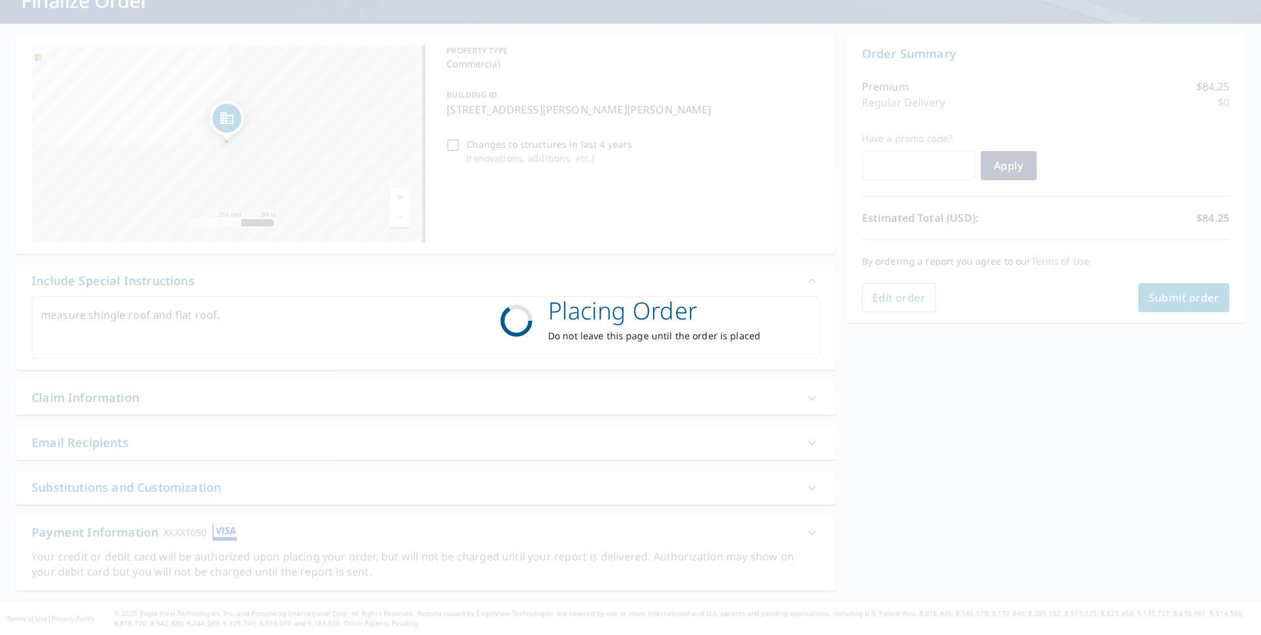
scroll to position [98, 0]
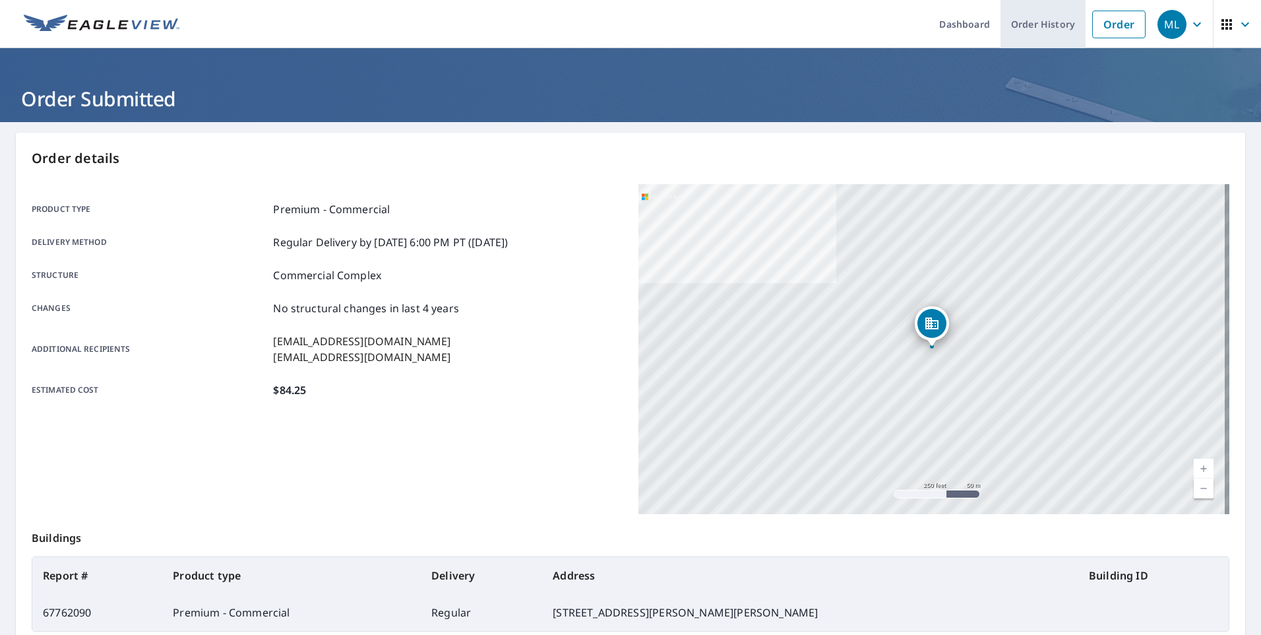
click at [1020, 12] on link "Order History" at bounding box center [1043, 24] width 85 height 48
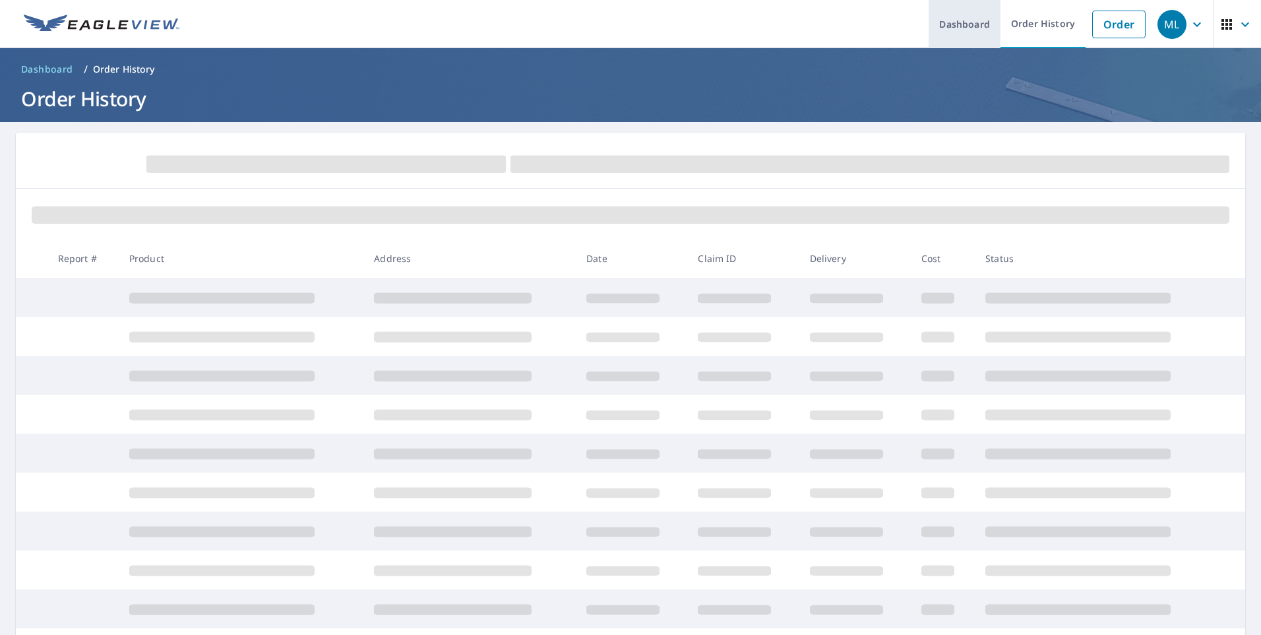
click at [947, 19] on link "Dashboard" at bounding box center [965, 24] width 72 height 48
